Goal: Task Accomplishment & Management: Manage account settings

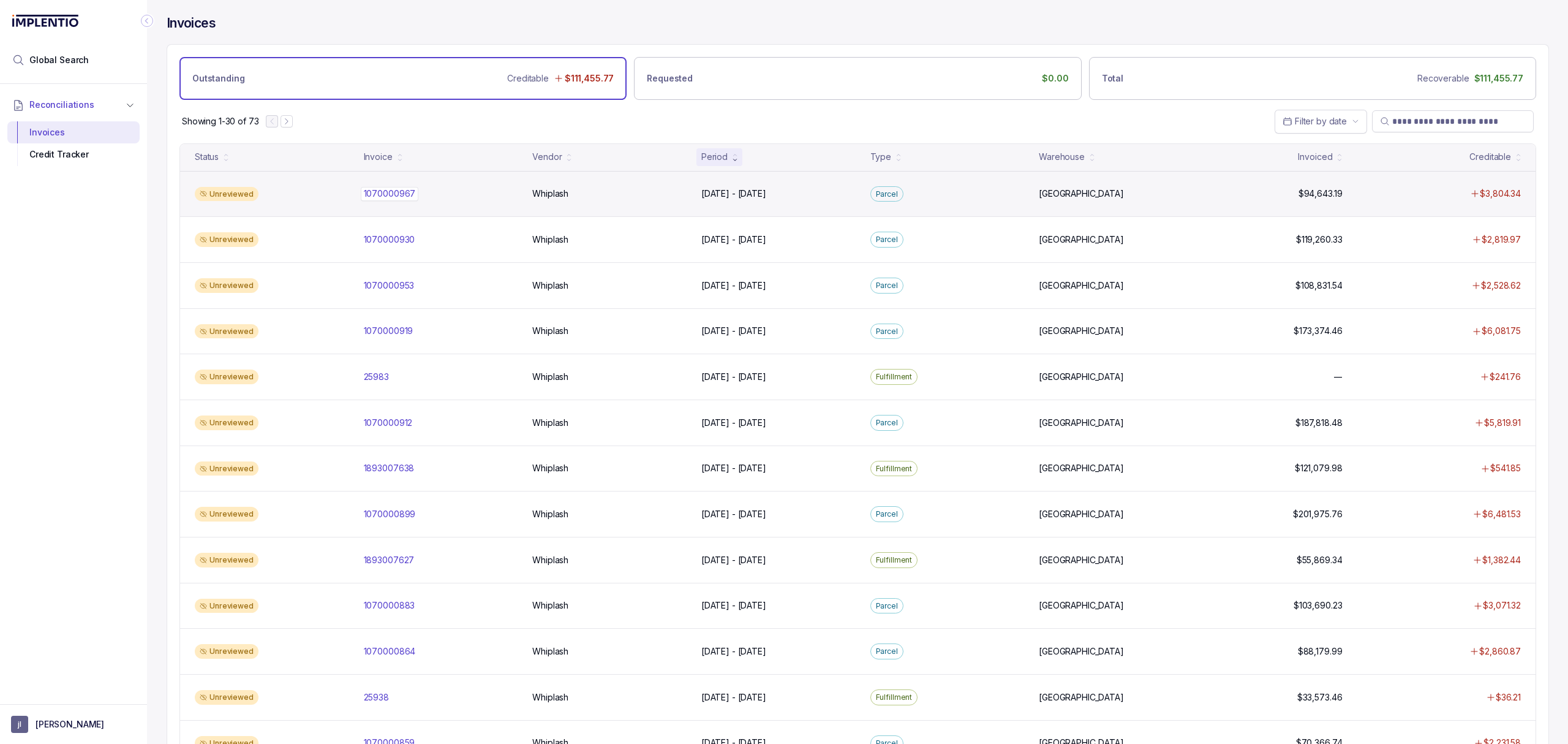
click at [401, 196] on p "1070000967" at bounding box center [390, 193] width 58 height 13
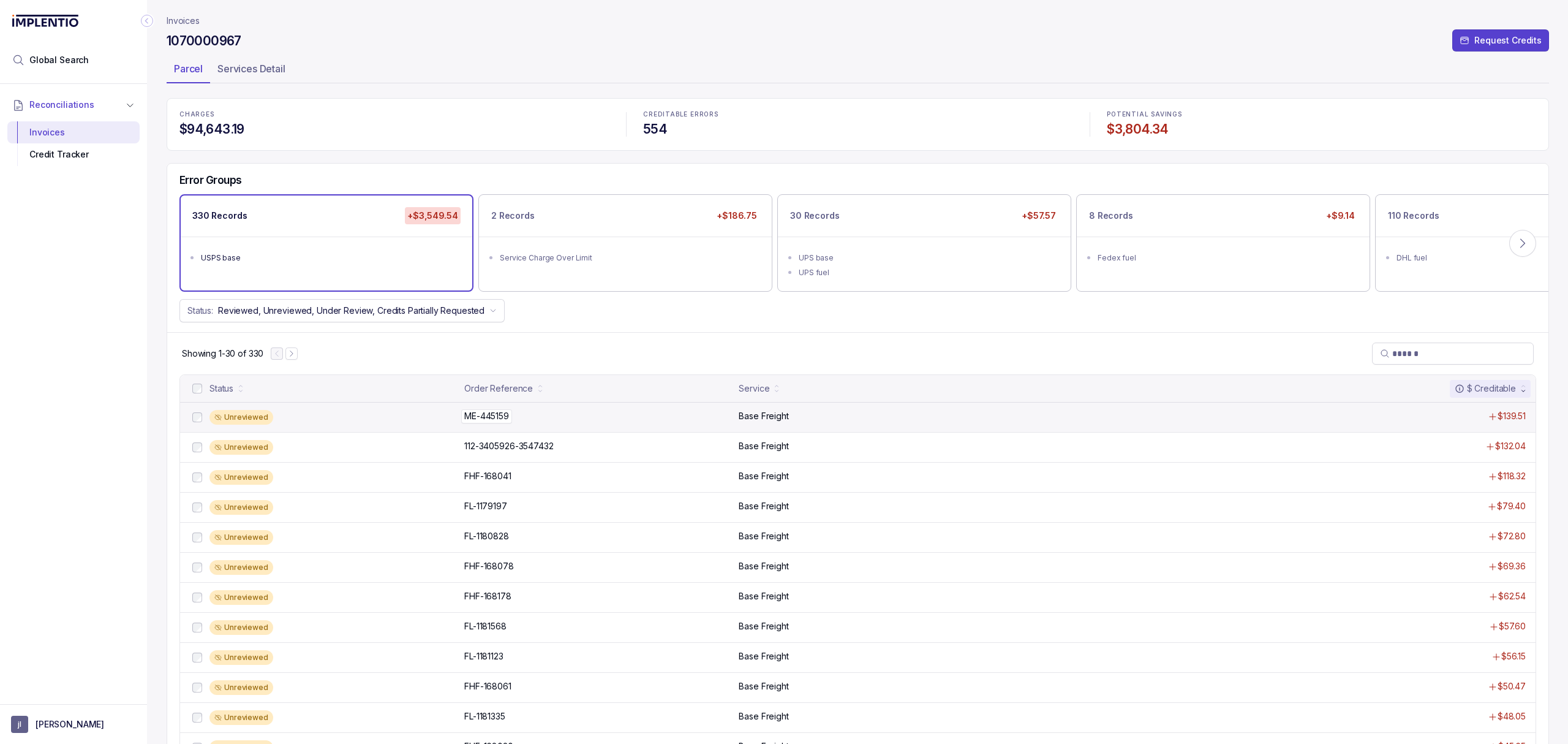
click at [477, 417] on p "ME-445159" at bounding box center [487, 416] width 51 height 13
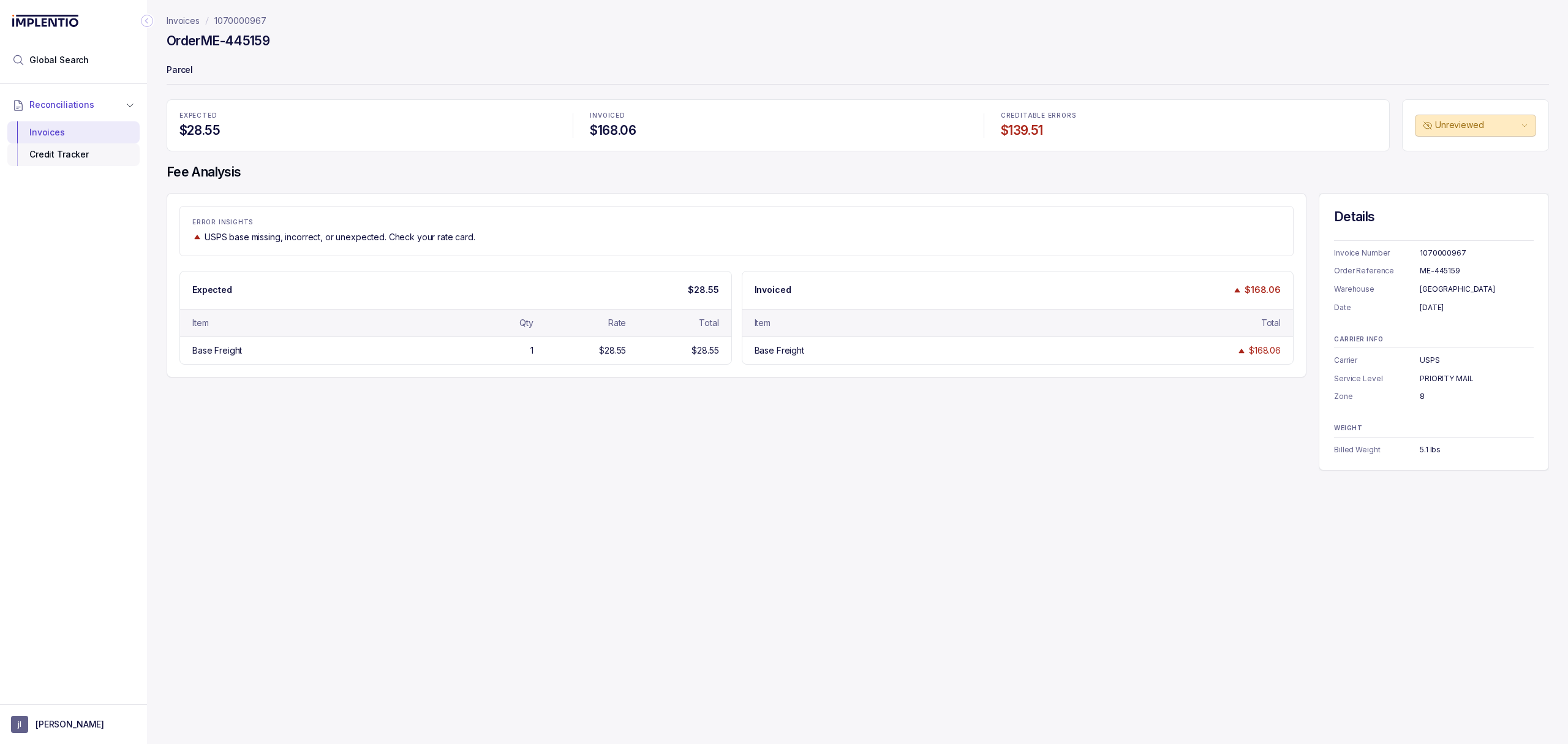
click at [91, 155] on div "Credit Tracker" at bounding box center [73, 154] width 113 height 22
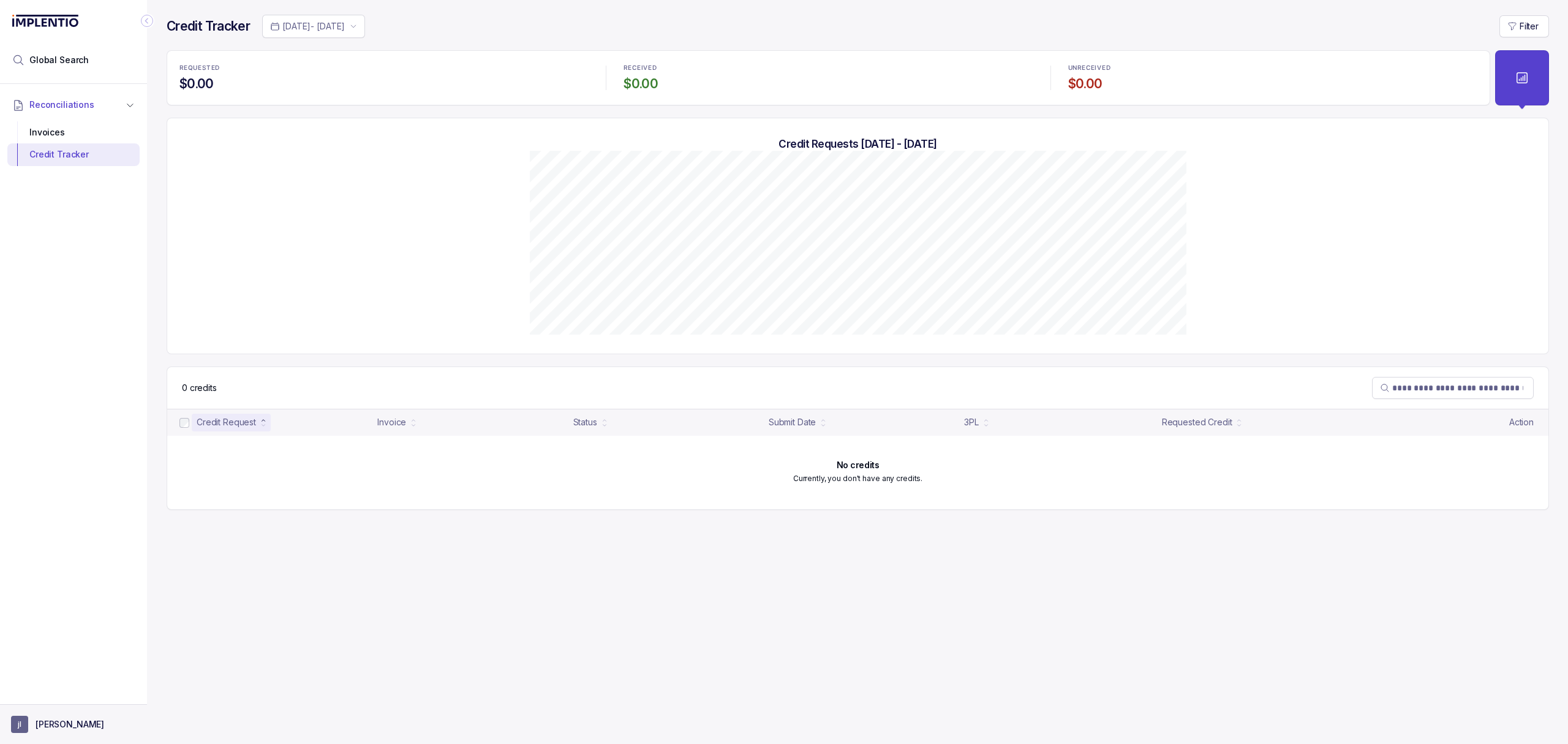
click at [37, 718] on p "[PERSON_NAME]" at bounding box center [69, 724] width 69 height 12
click at [61, 693] on p "Logout" at bounding box center [81, 697] width 102 height 12
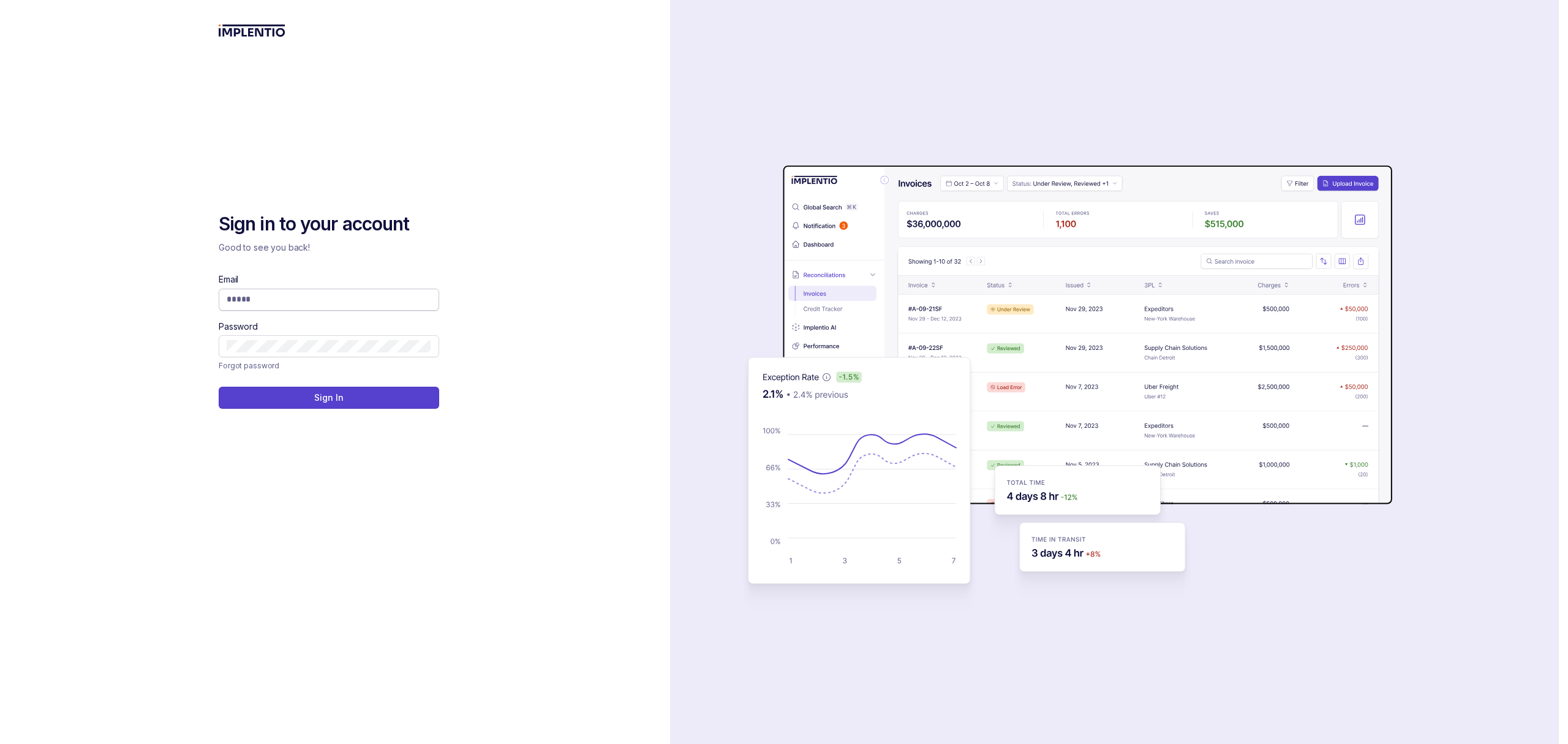
click at [297, 304] on input "Email" at bounding box center [329, 299] width 205 height 12
type input "**********"
